Goal: Task Accomplishment & Management: Complete application form

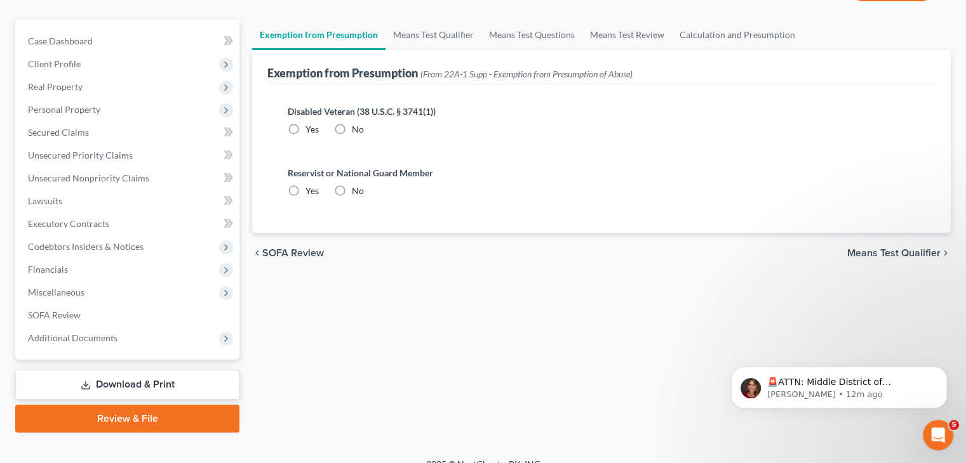
scroll to position [119, 0]
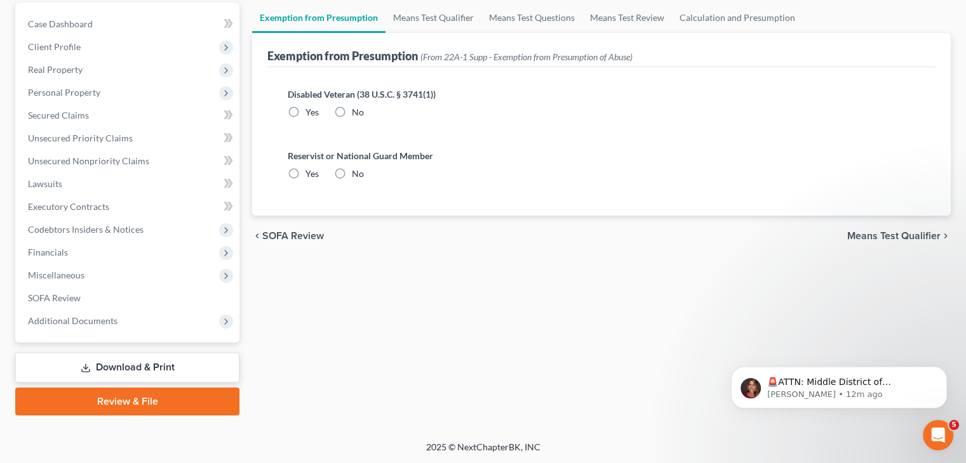
click at [894, 232] on span "Means Test Qualifier" at bounding box center [893, 236] width 93 height 10
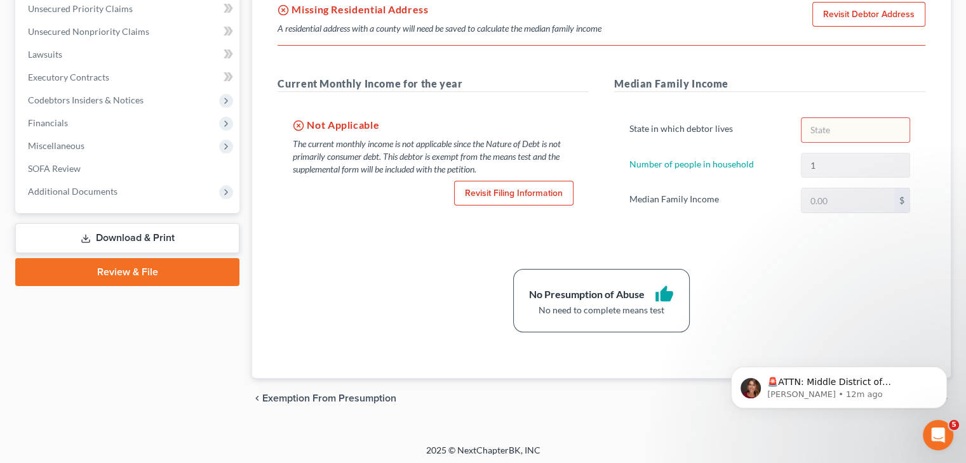
scroll to position [251, 0]
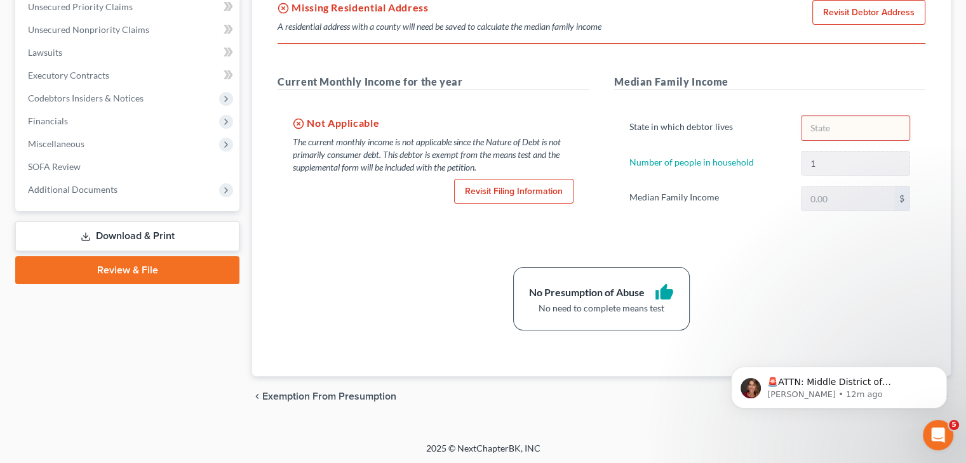
click at [807, 452] on div "2025 © NextChapterBK, INC" at bounding box center [483, 453] width 724 height 23
click at [623, 399] on div "chevron_left Exemption from Presumption Means Test Questions chevron_right" at bounding box center [601, 396] width 698 height 41
click at [939, 373] on button "Dismiss notification" at bounding box center [942, 370] width 17 height 17
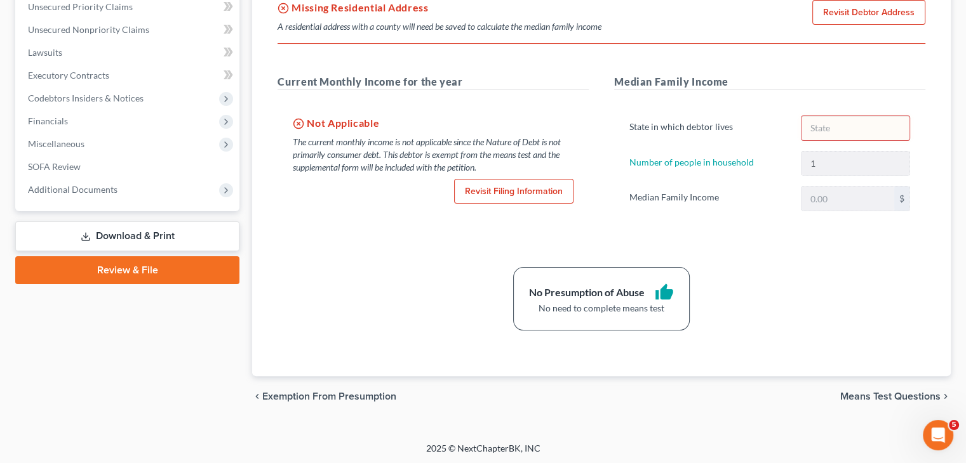
click at [901, 393] on span "Means Test Questions" at bounding box center [890, 397] width 100 height 10
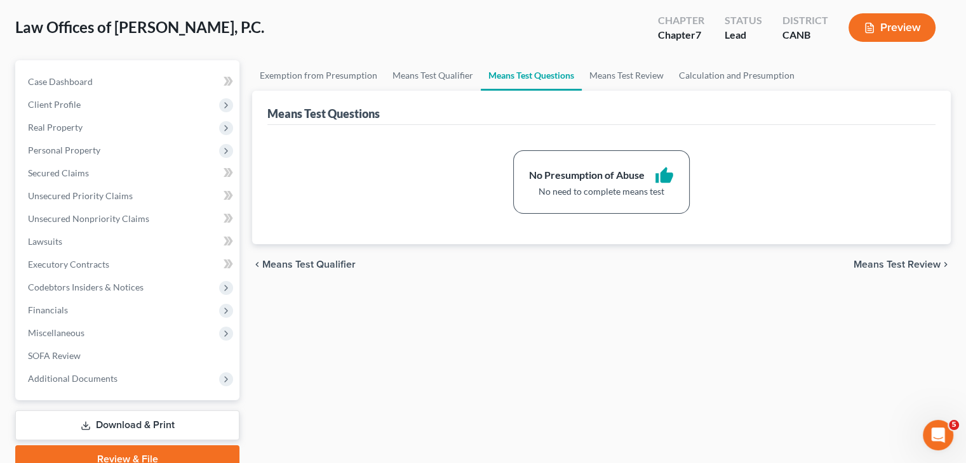
scroll to position [63, 0]
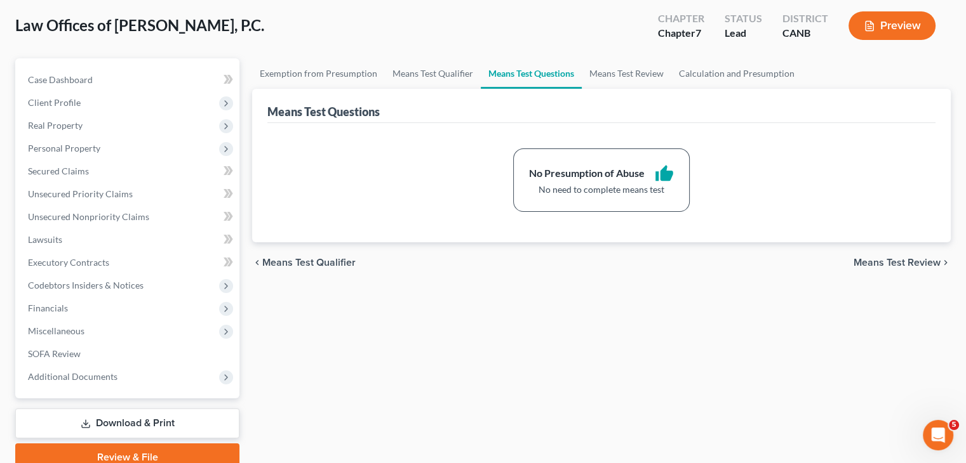
click at [903, 258] on span "Means Test Review" at bounding box center [896, 263] width 87 height 10
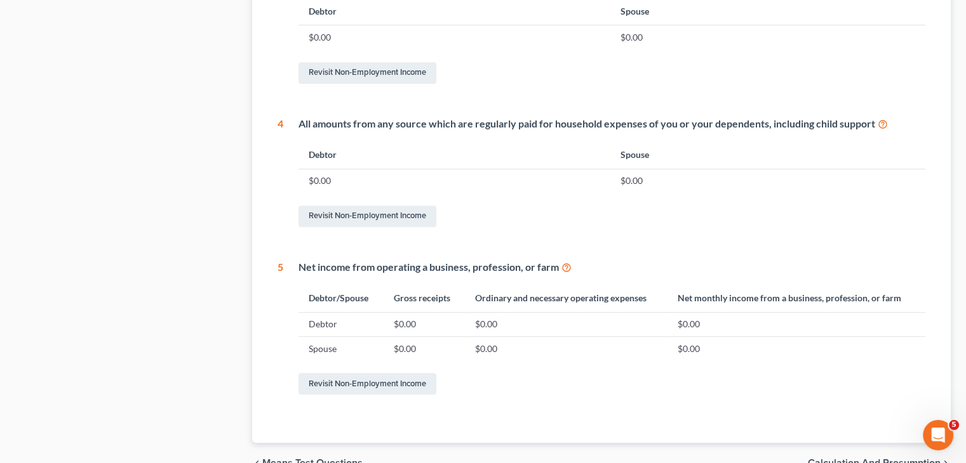
scroll to position [614, 0]
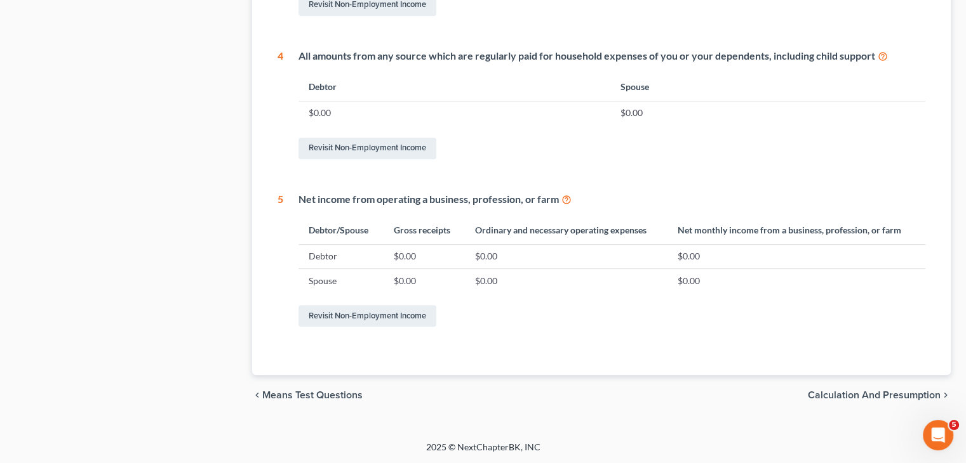
click at [889, 392] on span "Calculation and Presumption" at bounding box center [873, 395] width 133 height 10
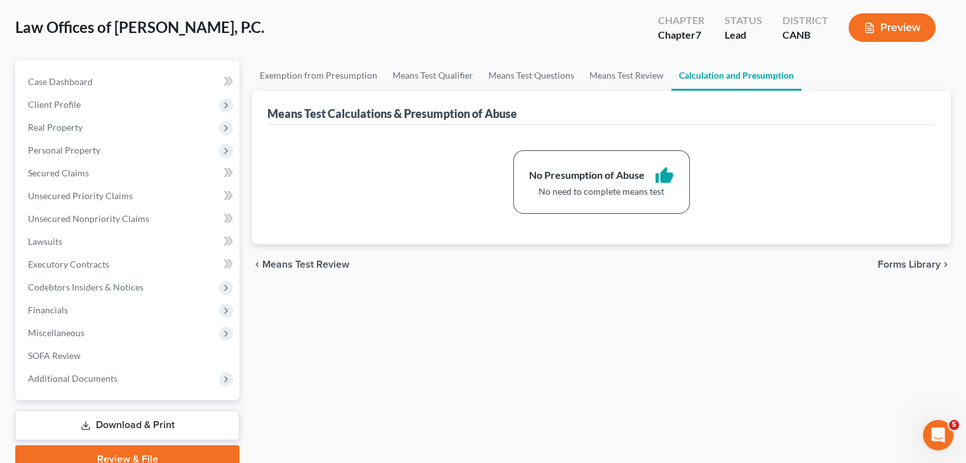
scroll to position [63, 0]
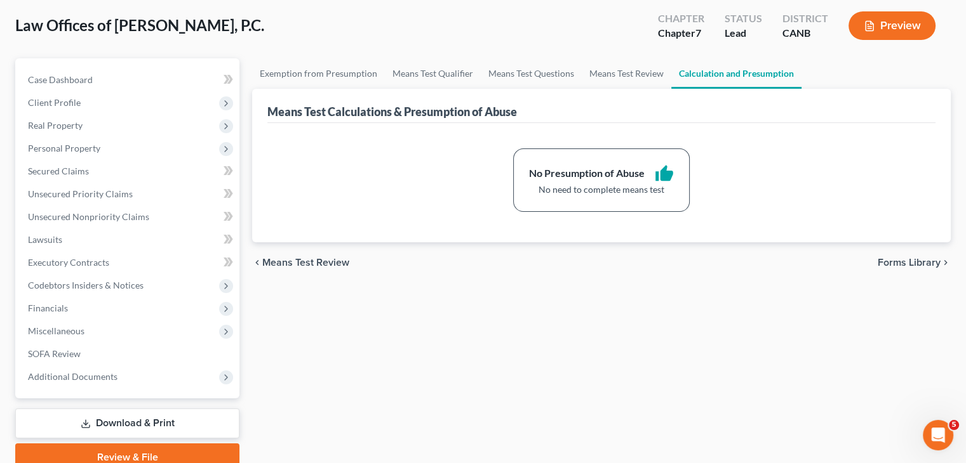
click at [901, 260] on span "Forms Library" at bounding box center [908, 263] width 63 height 10
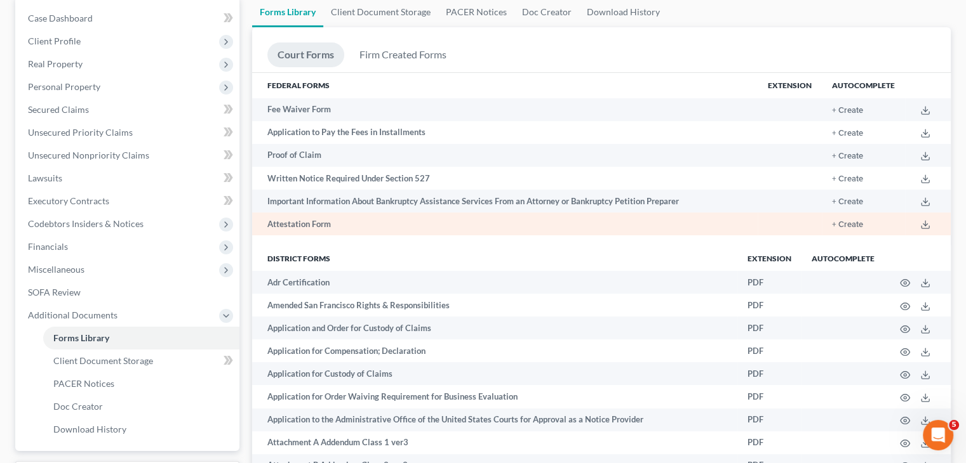
scroll to position [127, 0]
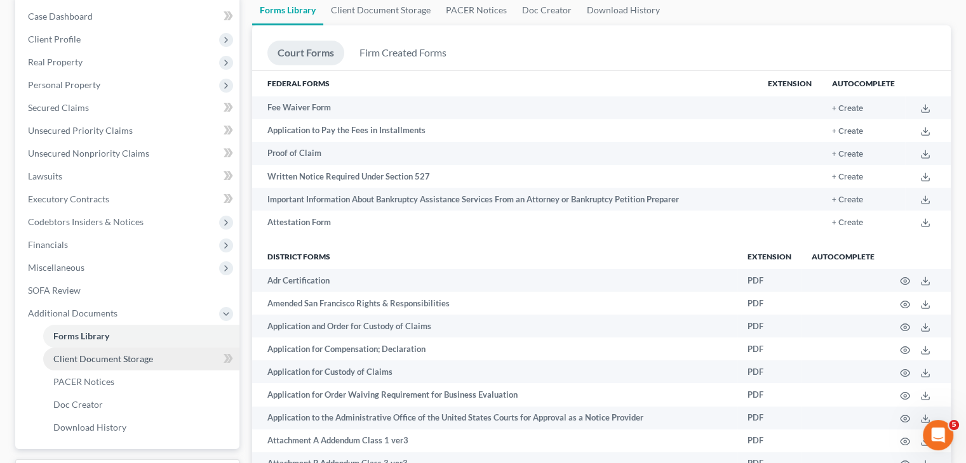
click at [106, 359] on span "Client Document Storage" at bounding box center [103, 359] width 100 height 11
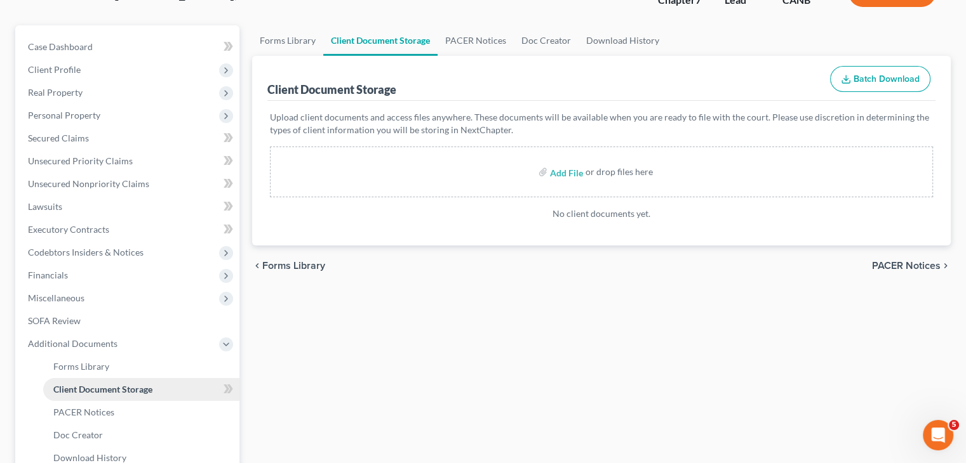
scroll to position [127, 0]
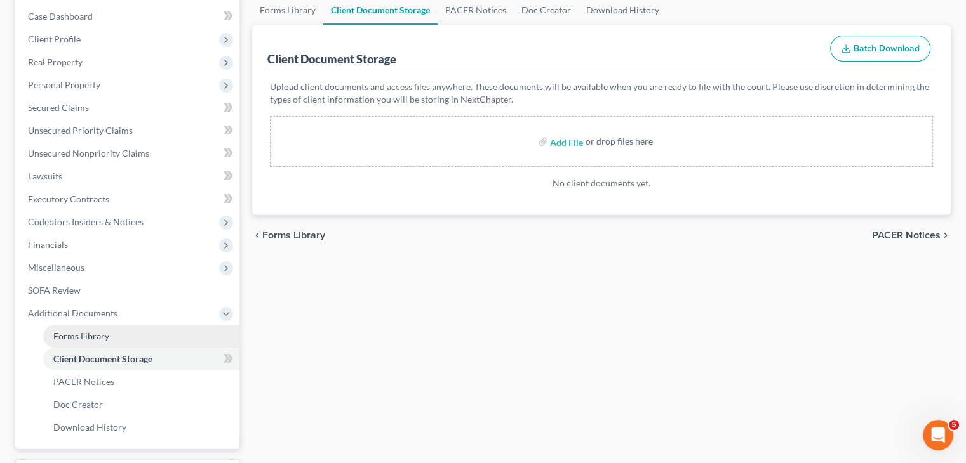
click at [94, 334] on span "Forms Library" at bounding box center [81, 336] width 56 height 11
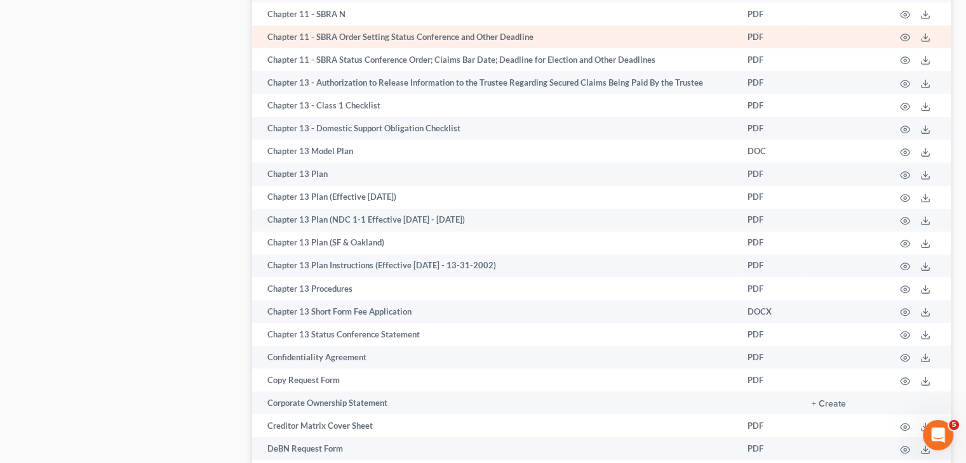
scroll to position [952, 0]
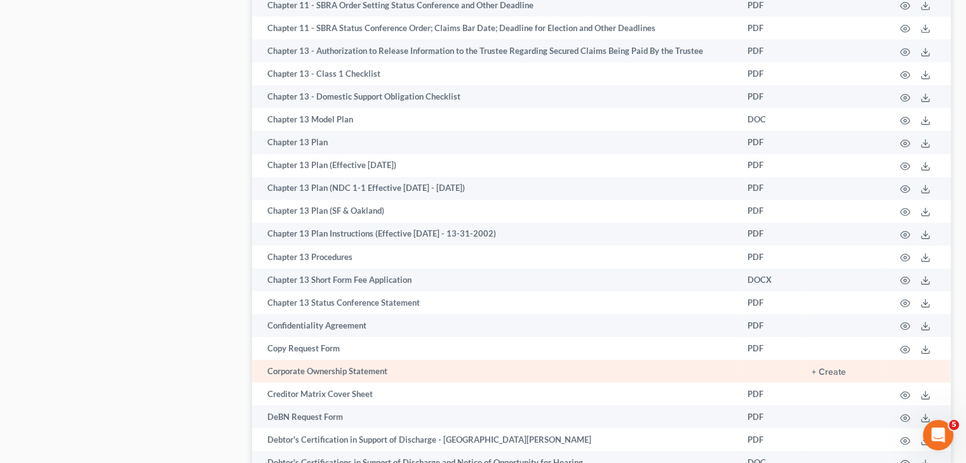
click at [366, 383] on td "Corporate Ownership Statement" at bounding box center [494, 371] width 485 height 23
click at [826, 377] on button "+ Create" at bounding box center [828, 372] width 34 height 9
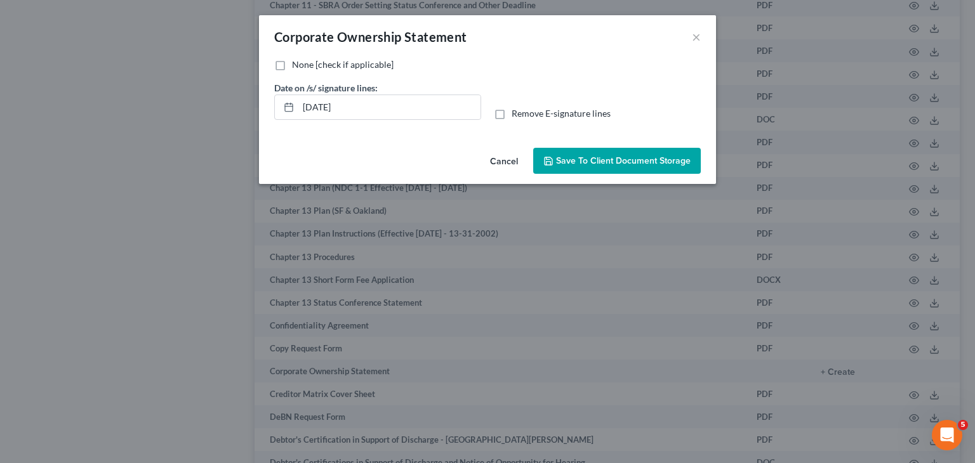
click at [292, 62] on label "None [check if applicable]" at bounding box center [343, 64] width 102 height 13
click at [297, 62] on input "None [check if applicable]" at bounding box center [301, 62] width 8 height 8
checkbox input "true"
click at [616, 162] on span "Save to Client Document Storage" at bounding box center [623, 161] width 135 height 11
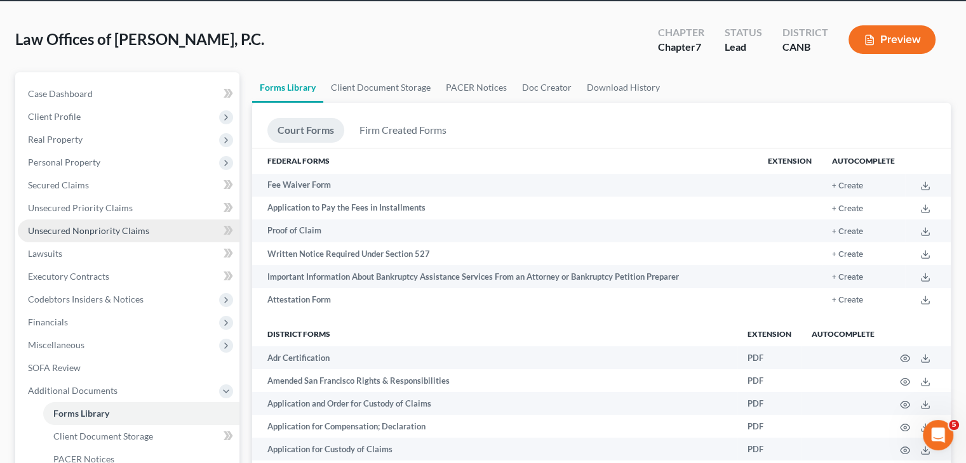
scroll to position [190, 0]
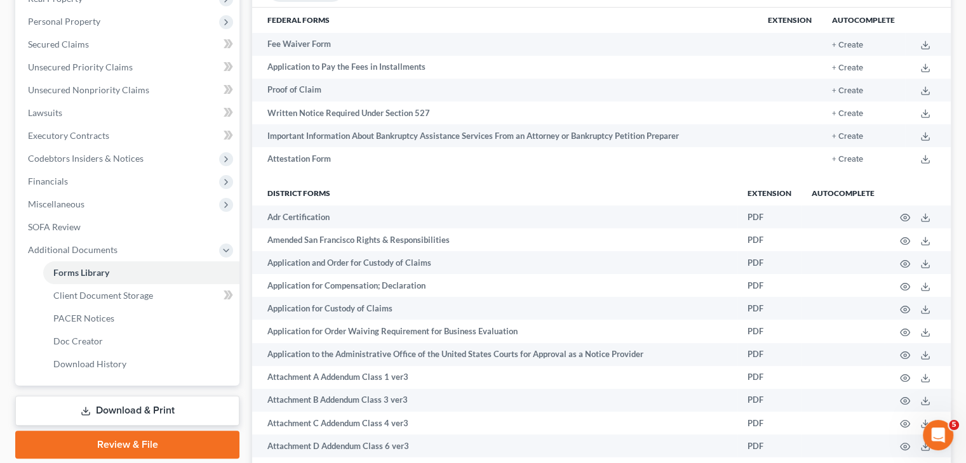
click at [147, 409] on link "Download & Print" at bounding box center [127, 411] width 224 height 30
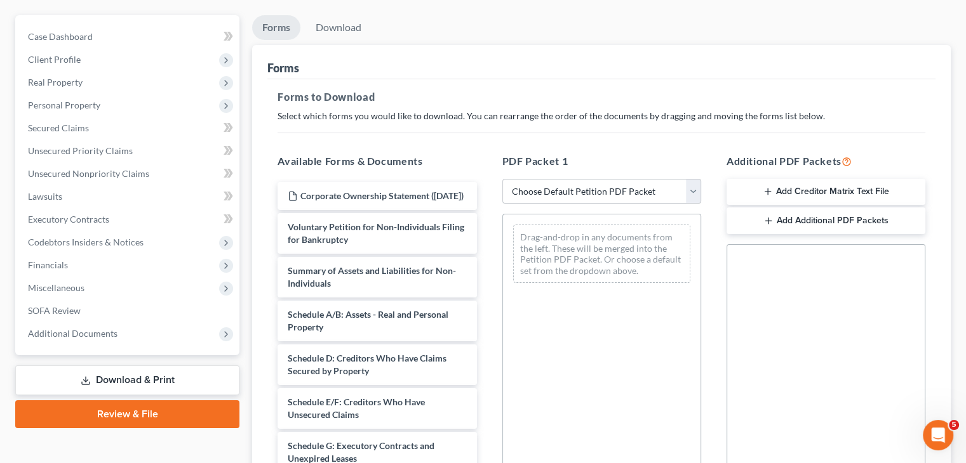
scroll to position [127, 0]
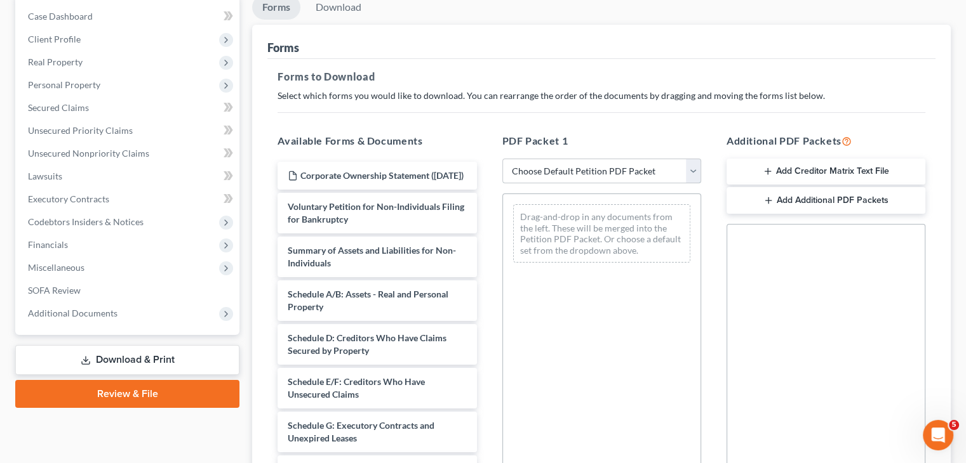
click at [697, 174] on select "Choose Default Petition PDF Packet Complete Bankruptcy Petition (all forms and …" at bounding box center [601, 171] width 199 height 25
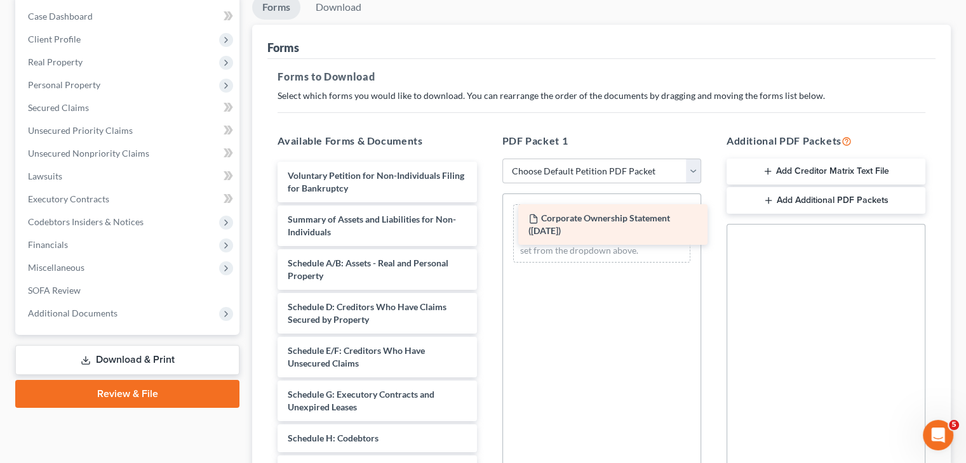
drag, startPoint x: 326, startPoint y: 175, endPoint x: 565, endPoint y: 217, distance: 243.0
click at [486, 217] on div "Corporate Ownership Statement ([DATE]) Corporate Ownership Statement ([DATE]) V…" at bounding box center [376, 413] width 219 height 503
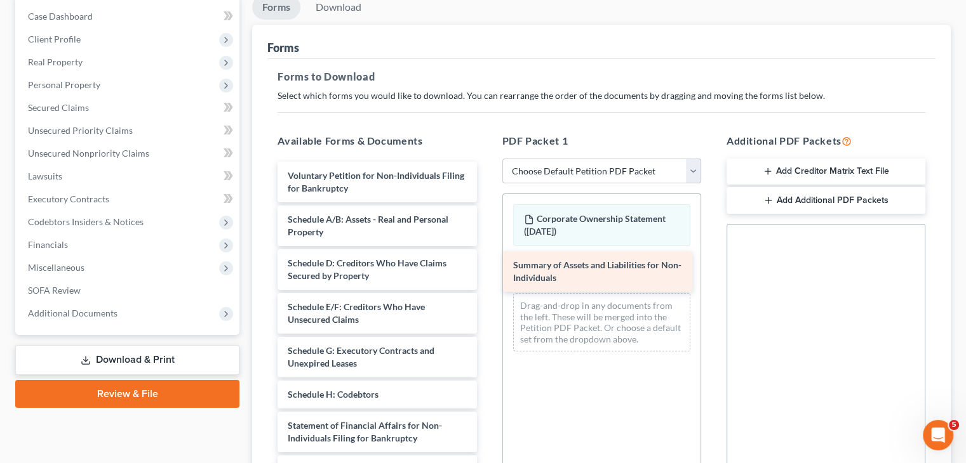
drag, startPoint x: 342, startPoint y: 223, endPoint x: 567, endPoint y: 270, distance: 230.2
click at [486, 270] on div "Summary of Assets and Liabilities for Non-Individuals Voluntary Petition for No…" at bounding box center [376, 391] width 219 height 459
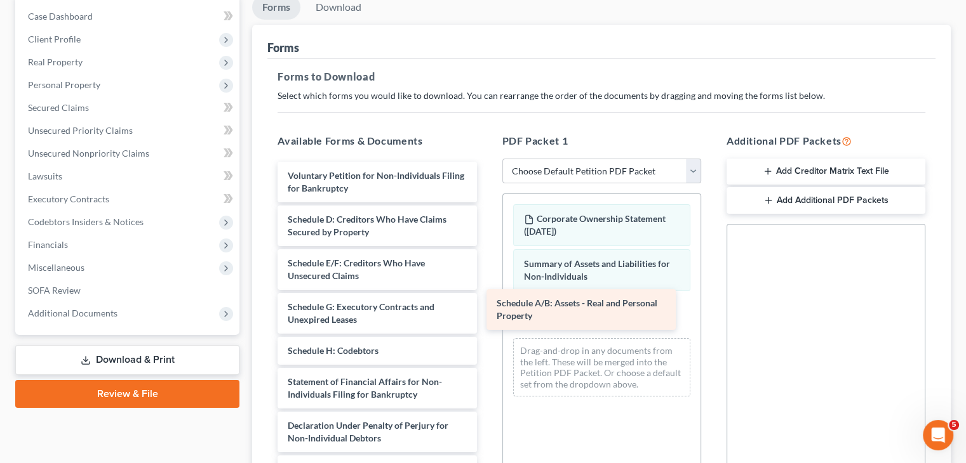
drag, startPoint x: 386, startPoint y: 224, endPoint x: 597, endPoint y: 307, distance: 226.6
click at [486, 307] on div "Schedule A/B: Assets - Real and Personal Property Voluntary Petition for Non-In…" at bounding box center [376, 369] width 219 height 415
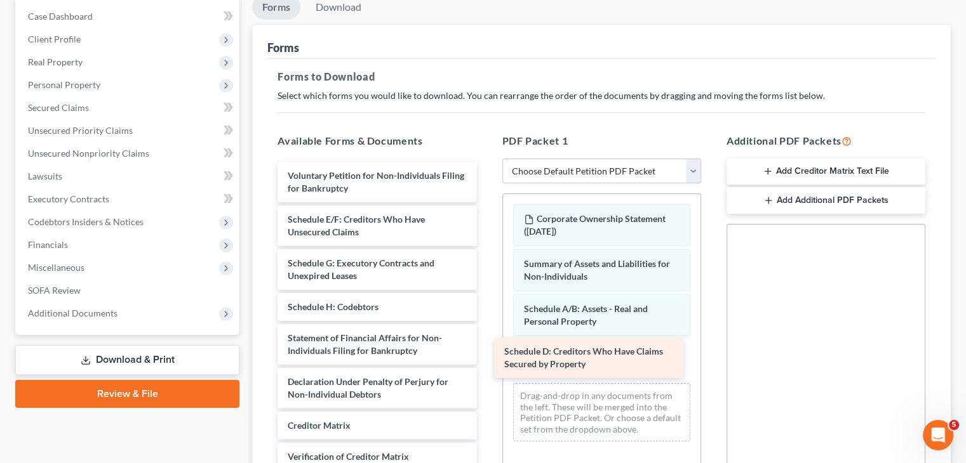
drag, startPoint x: 366, startPoint y: 229, endPoint x: 584, endPoint y: 358, distance: 253.6
click at [486, 358] on div "Schedule D: Creditors Who Have Claims Secured by Property Voluntary Petition fo…" at bounding box center [376, 347] width 219 height 371
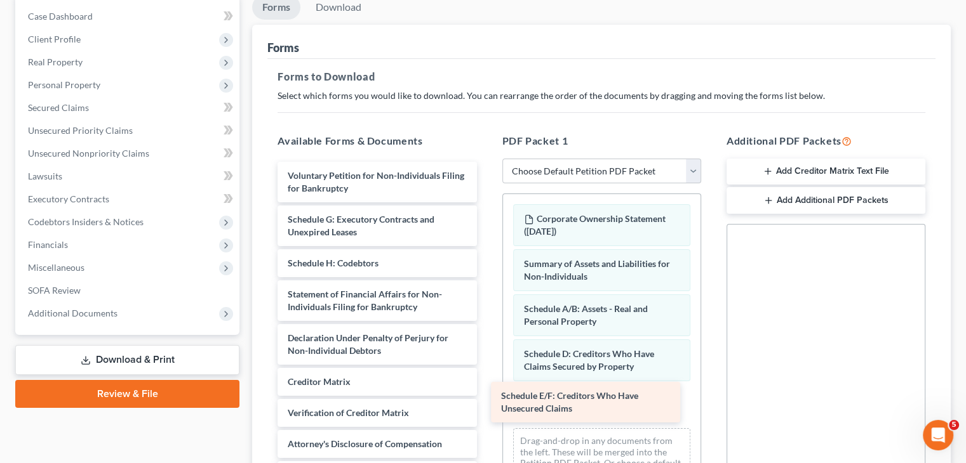
drag, startPoint x: 378, startPoint y: 216, endPoint x: 594, endPoint y: 391, distance: 277.6
click at [486, 392] on div "Schedule E/F: Creditors Who Have Unsecured Claims Voluntary Petition for Non-In…" at bounding box center [376, 326] width 219 height 328
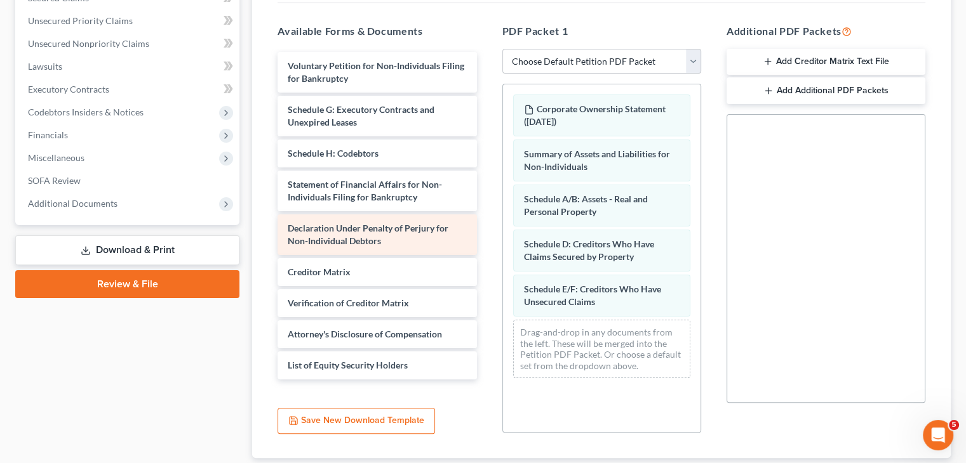
scroll to position [254, 0]
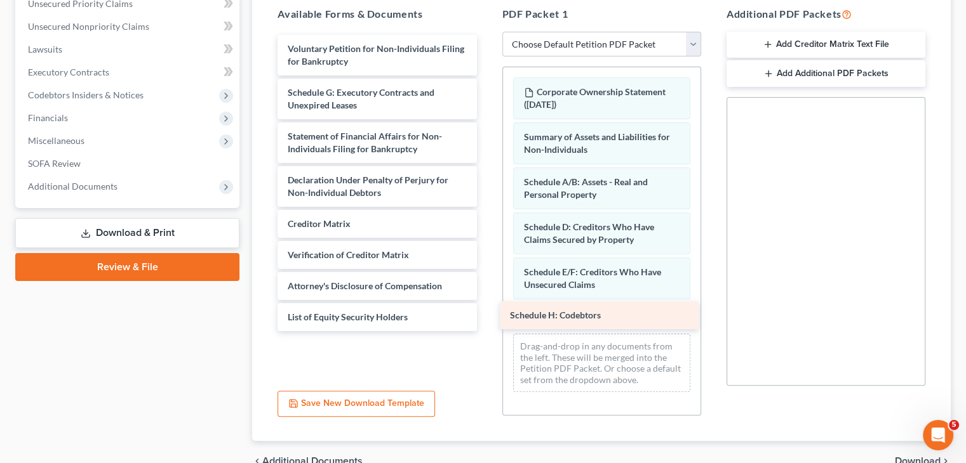
drag, startPoint x: 401, startPoint y: 134, endPoint x: 623, endPoint y: 314, distance: 286.1
click at [486, 314] on div "Schedule H: Codebtors Voluntary Petition for Non-Individuals Filing for Bankrup…" at bounding box center [376, 183] width 219 height 296
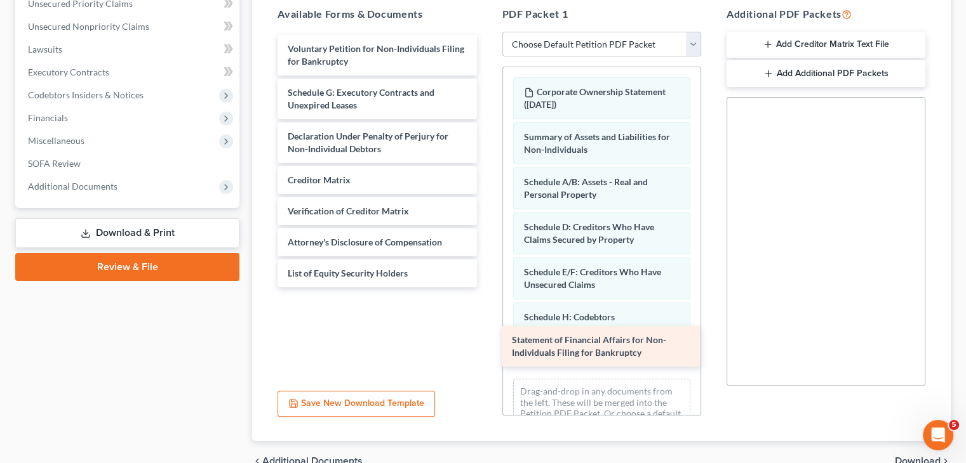
drag, startPoint x: 355, startPoint y: 137, endPoint x: 580, endPoint y: 340, distance: 303.4
click at [486, 288] on div "Statement of Financial Affairs for Non-Individuals Filing for Bankruptcy Volunt…" at bounding box center [376, 161] width 219 height 253
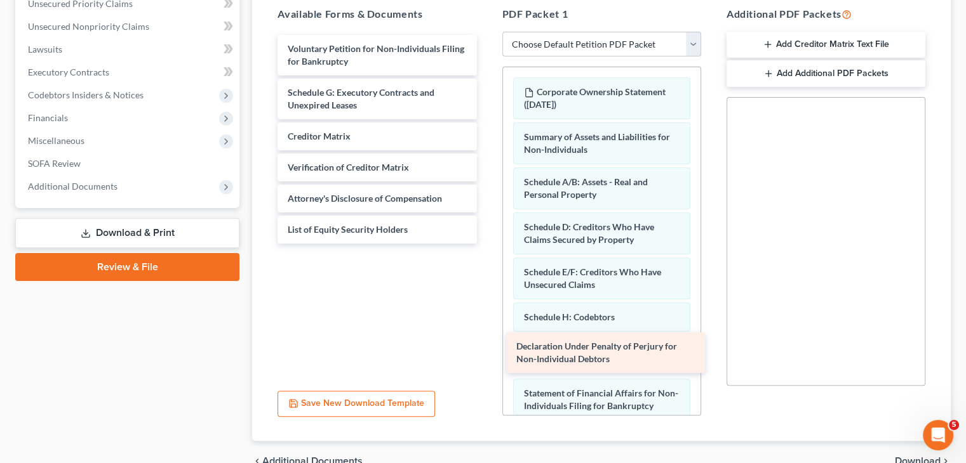
drag, startPoint x: 393, startPoint y: 137, endPoint x: 621, endPoint y: 348, distance: 311.3
click at [486, 244] on div "Declaration Under Penalty of Perjury for Non-Individual Debtors Voluntary Petit…" at bounding box center [376, 139] width 219 height 209
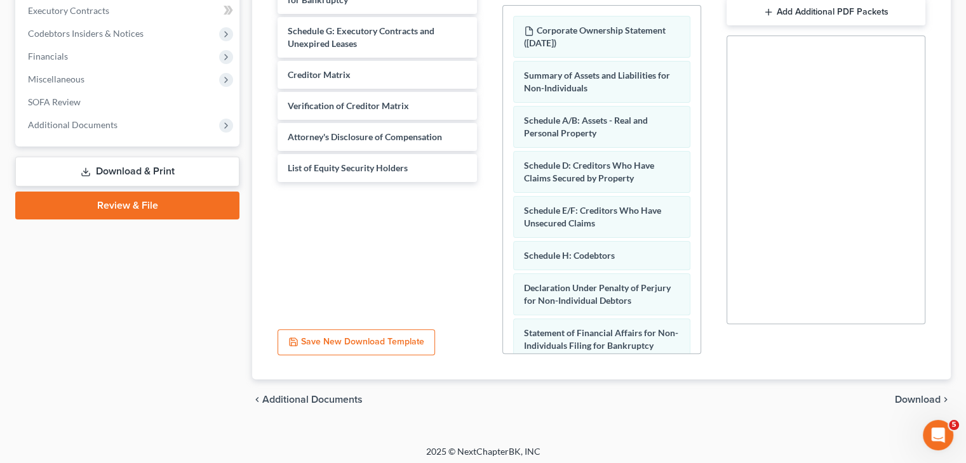
scroll to position [317, 0]
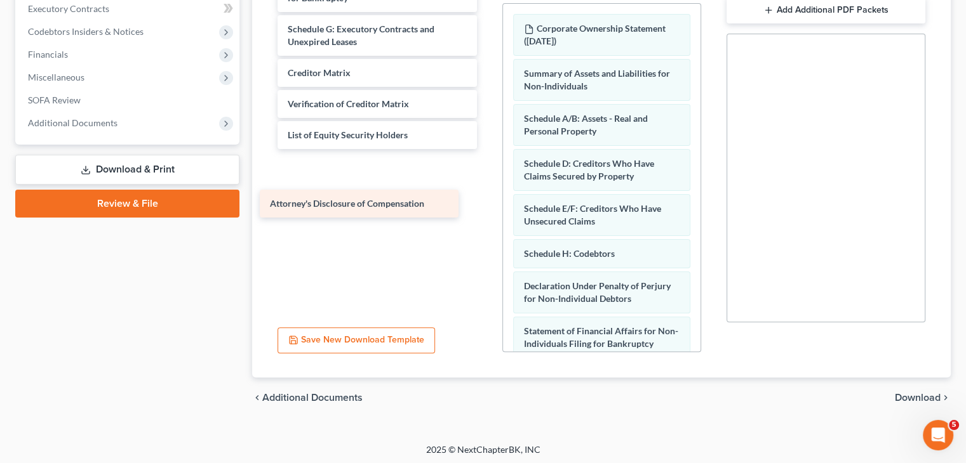
drag, startPoint x: 424, startPoint y: 129, endPoint x: 413, endPoint y: 192, distance: 63.9
click at [411, 180] on div "Attorney's Disclosure of Compensation Voluntary Petition for Non-Individuals Fi…" at bounding box center [376, 75] width 219 height 209
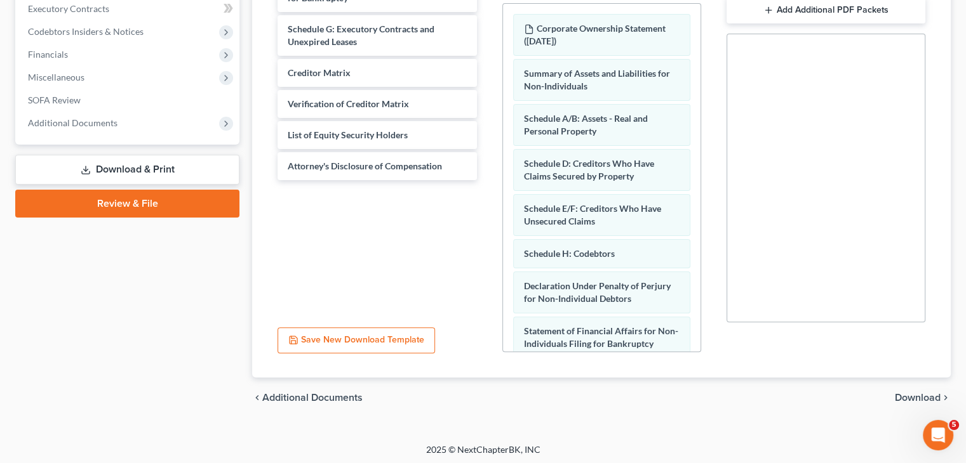
scroll to position [89, 0]
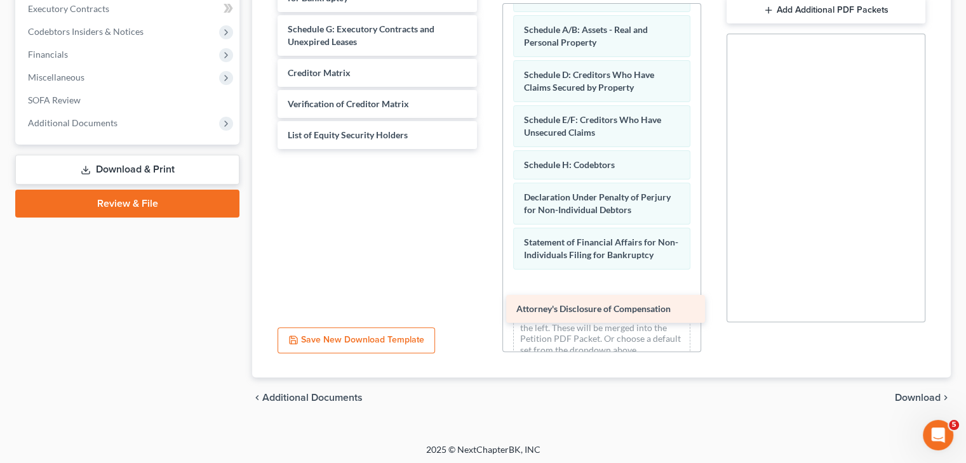
drag, startPoint x: 364, startPoint y: 157, endPoint x: 591, endPoint y: 297, distance: 267.1
click at [486, 149] on div "Attorney's Disclosure of Compensation Voluntary Petition for Non-Individuals Fi…" at bounding box center [376, 60] width 219 height 178
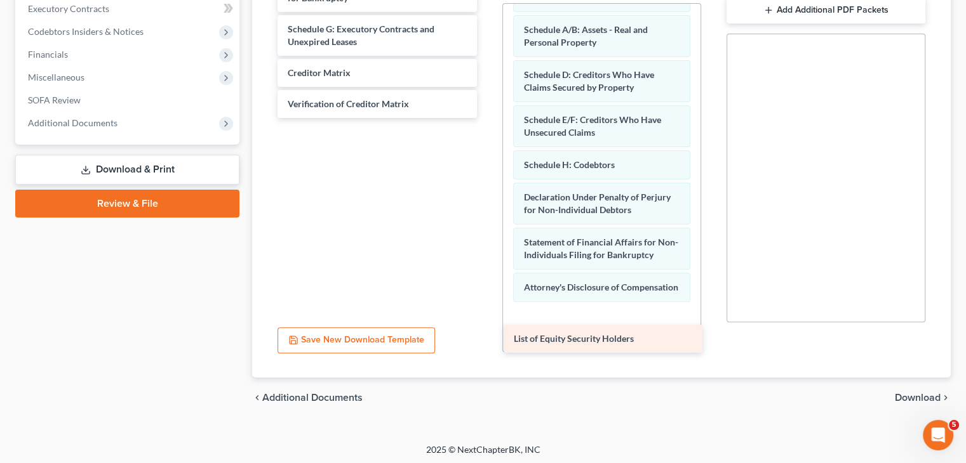
drag, startPoint x: 327, startPoint y: 133, endPoint x: 553, endPoint y: 338, distance: 305.1
click at [486, 118] on div "List of Equity Security Holders Voluntary Petition for Non-Individuals Filing f…" at bounding box center [376, 44] width 219 height 147
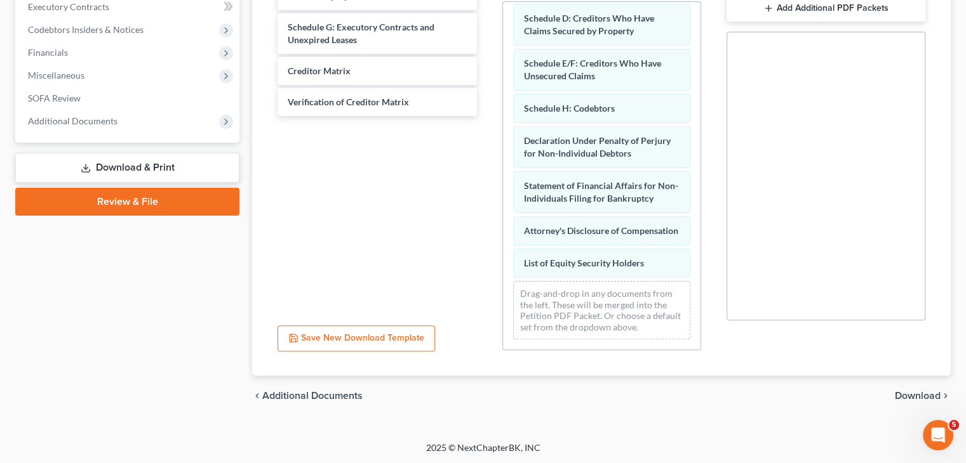
scroll to position [320, 0]
click at [912, 394] on span "Download" at bounding box center [917, 395] width 46 height 10
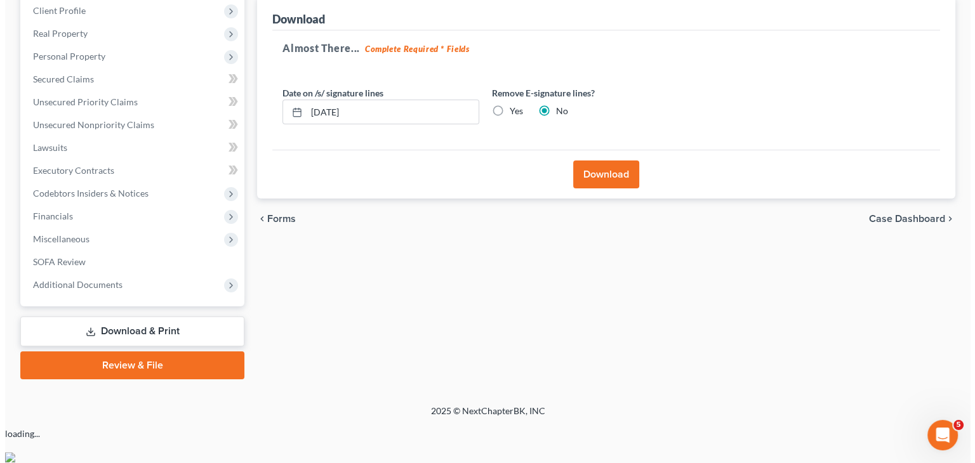
scroll to position [119, 0]
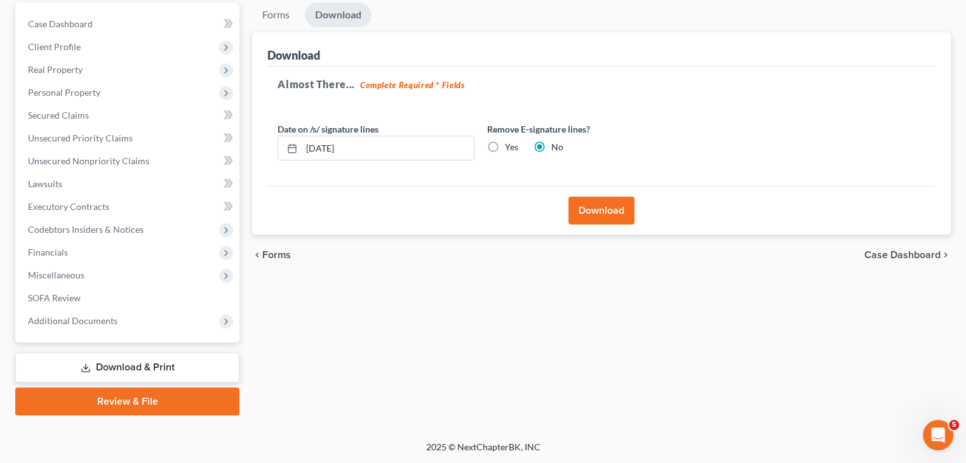
click at [607, 209] on button "Download" at bounding box center [601, 211] width 66 height 28
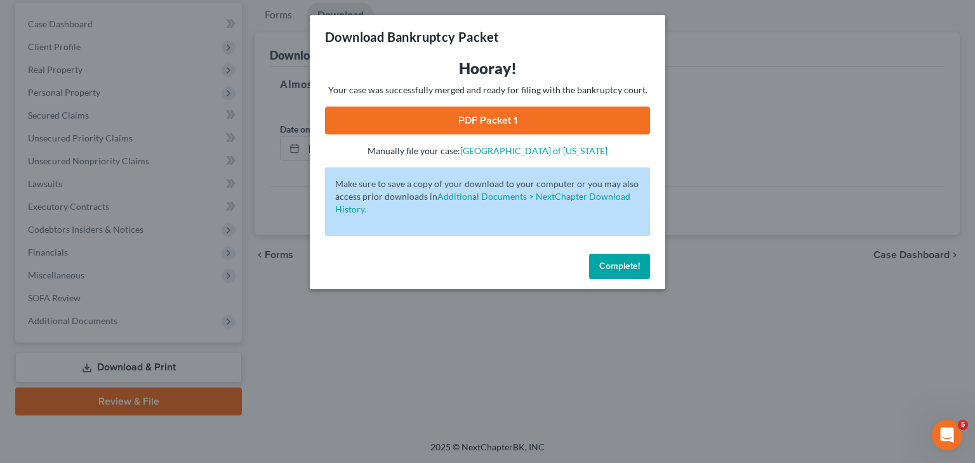
click at [490, 120] on link "PDF Packet 1" at bounding box center [487, 121] width 325 height 28
